Goal: Information Seeking & Learning: Check status

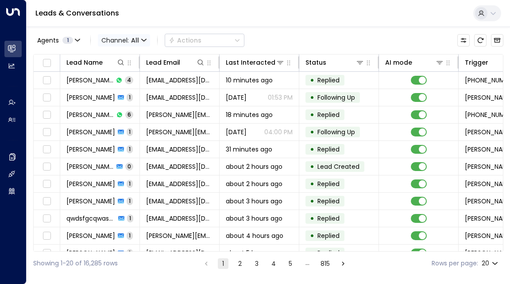
click at [141, 42] on icon "button" at bounding box center [143, 40] width 5 height 5
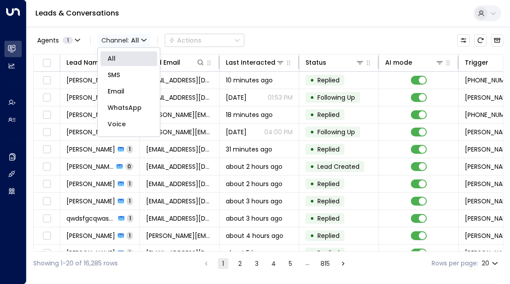
click at [141, 42] on div at bounding box center [255, 142] width 510 height 284
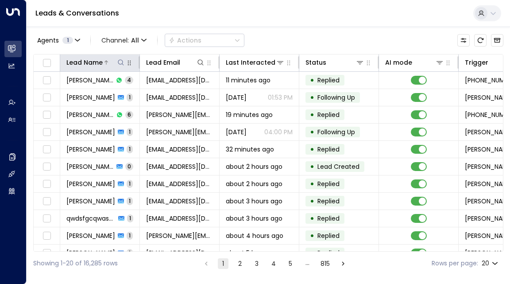
click at [117, 65] on button at bounding box center [120, 62] width 9 height 9
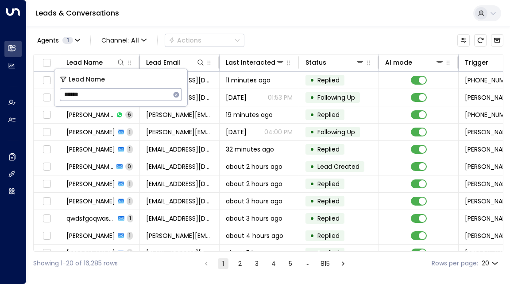
type input "*******"
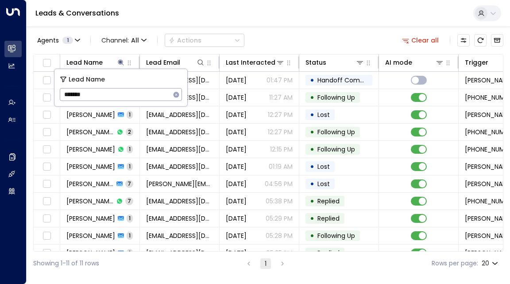
click at [146, 22] on div "Leads & Conversations" at bounding box center [268, 13] width 483 height 27
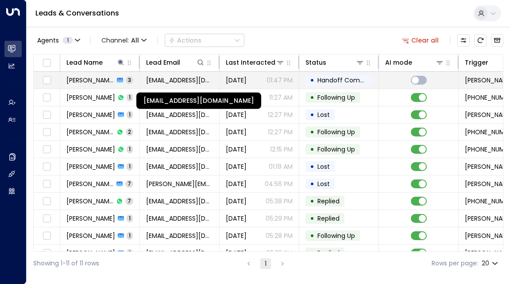
click at [176, 76] on span "[EMAIL_ADDRESS][DOMAIN_NAME]" at bounding box center [179, 80] width 67 height 9
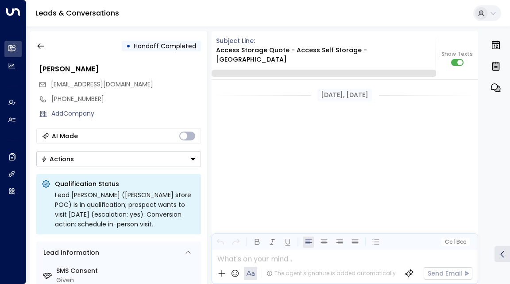
scroll to position [1244, 0]
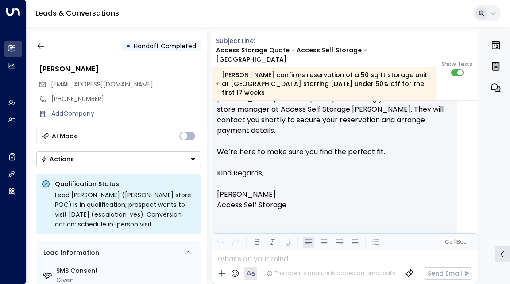
click at [479, 138] on div "• Handoff Completed [PERSON_NAME] [EMAIL_ADDRESS][DOMAIN_NAME] [PHONE_NUMBER] A…" at bounding box center [270, 157] width 480 height 253
click at [463, 125] on div "[PERSON_NAME] • 01:47 PM • Email Hi [PERSON_NAME], Thanks for confirming you’d …" at bounding box center [345, 146] width 267 height 198
click at [459, 140] on div "[PERSON_NAME] • 01:47 PM • Email Hi [PERSON_NAME], Thanks for confirming you’d …" at bounding box center [345, 146] width 267 height 198
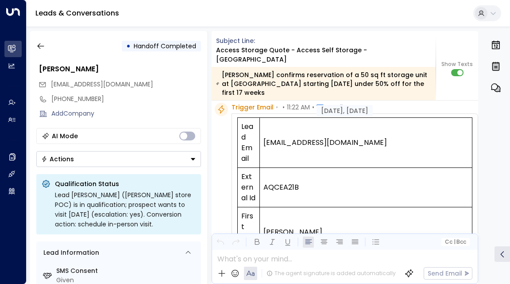
scroll to position [0, 0]
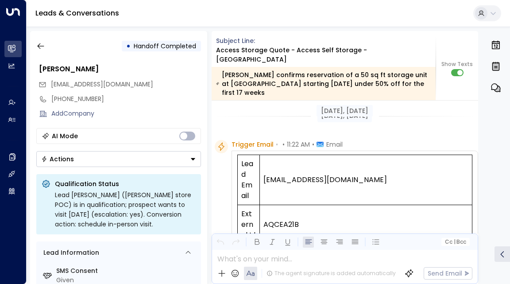
drag, startPoint x: 394, startPoint y: 134, endPoint x: 320, endPoint y: 41, distance: 118.7
click at [368, 155] on td "[EMAIL_ADDRESS][DOMAIN_NAME]" at bounding box center [366, 180] width 212 height 50
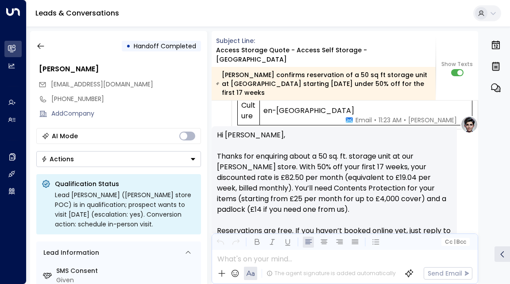
scroll to position [527, 0]
